Goal: Task Accomplishment & Management: Manage account settings

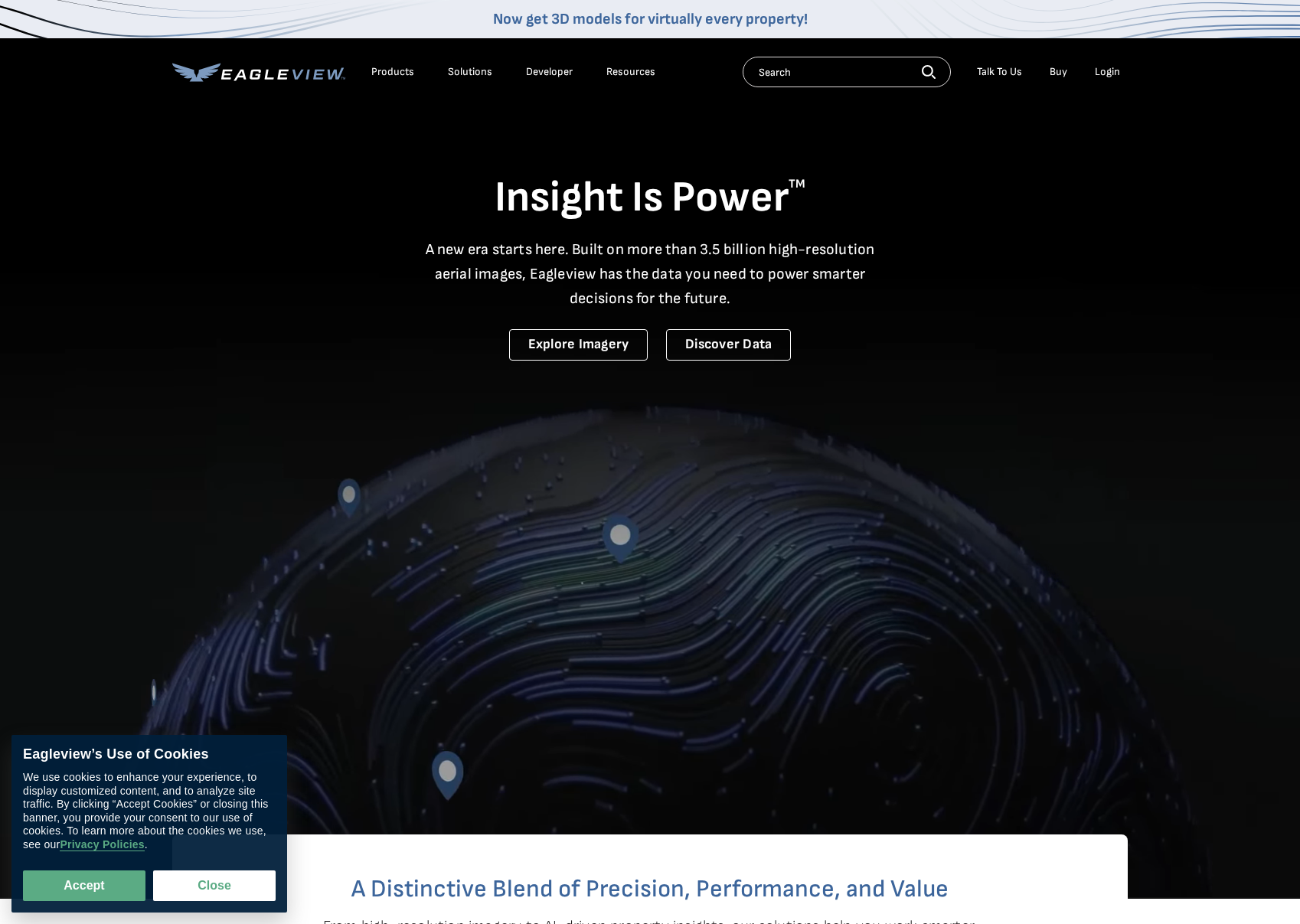
click at [1117, 70] on div "Login" at bounding box center [1107, 72] width 25 height 13
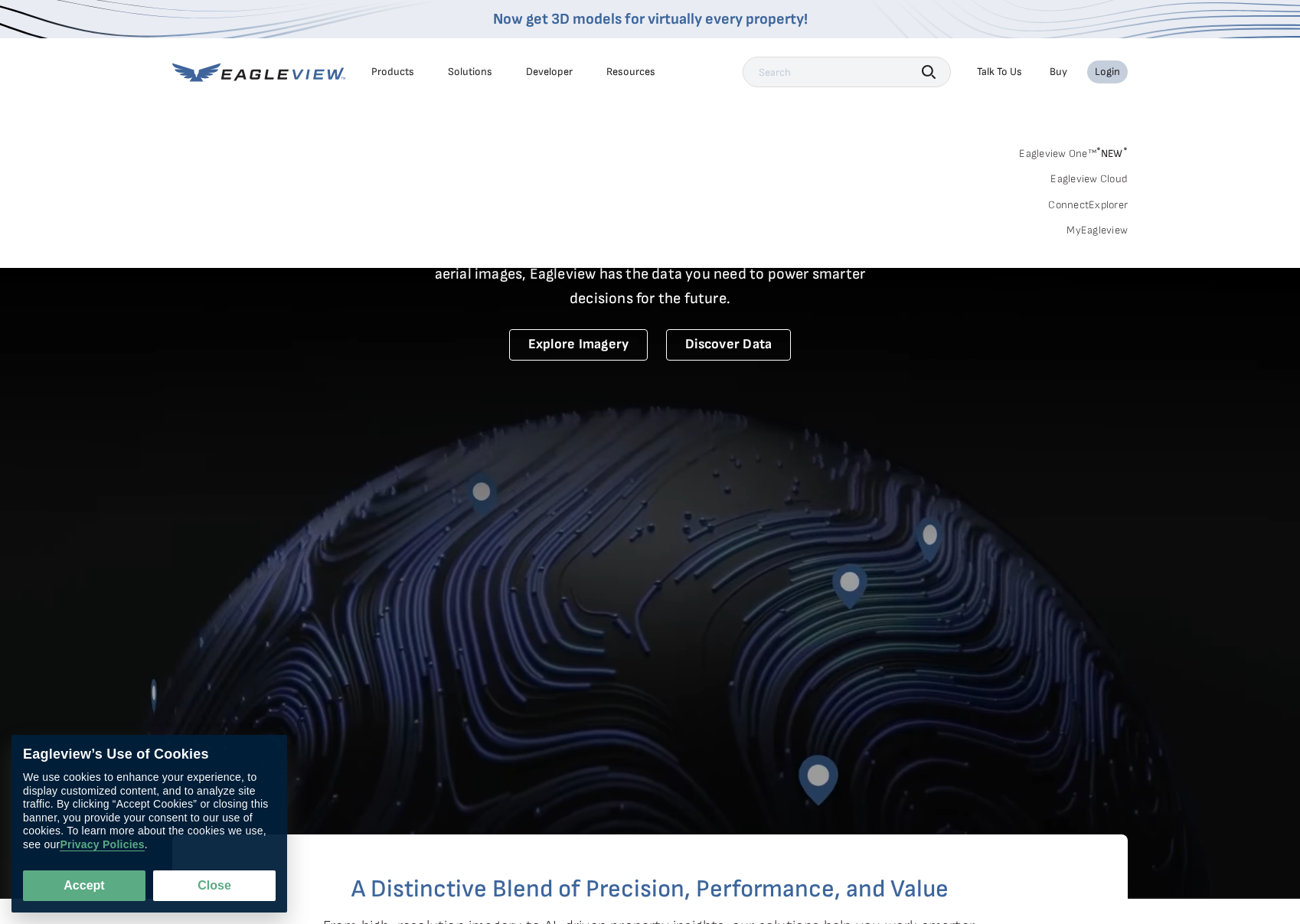
click at [1083, 229] on link "MyEagleview" at bounding box center [1098, 230] width 61 height 13
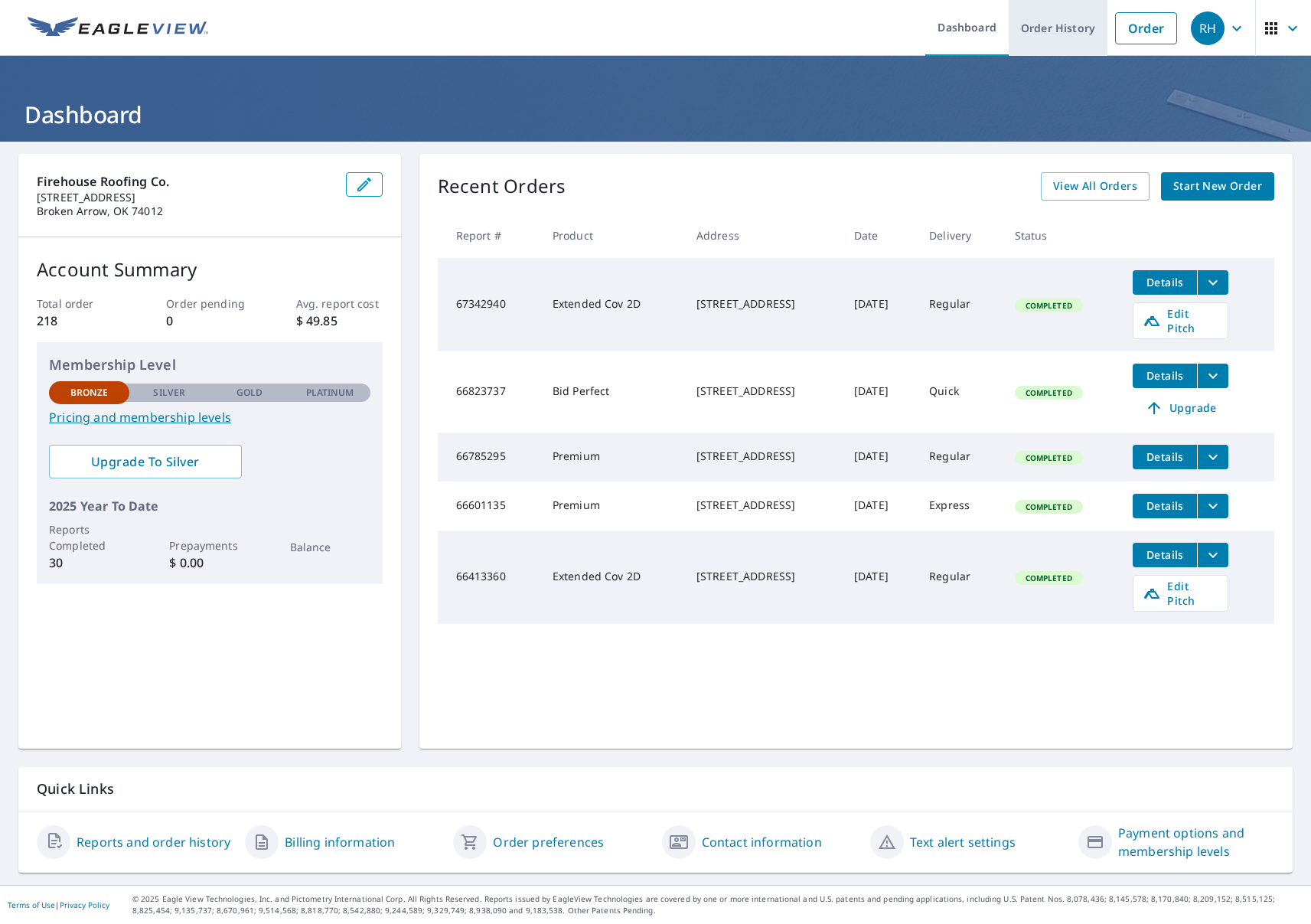
click at [1052, 33] on link "Order History" at bounding box center [1058, 28] width 99 height 56
